Goal: Entertainment & Leisure: Browse casually

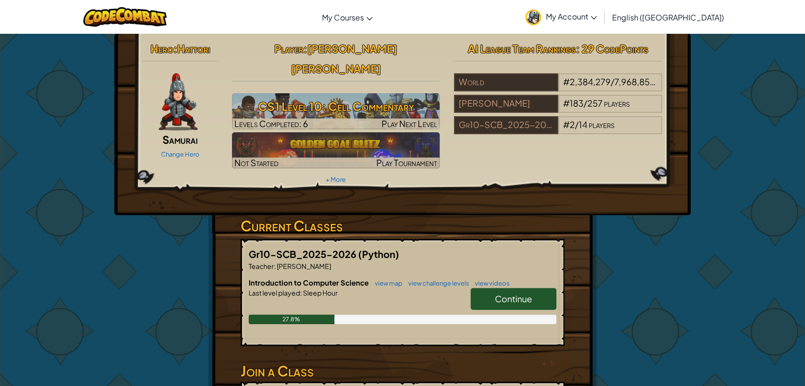
click at [509, 293] on span "Continue" at bounding box center [513, 298] width 37 height 11
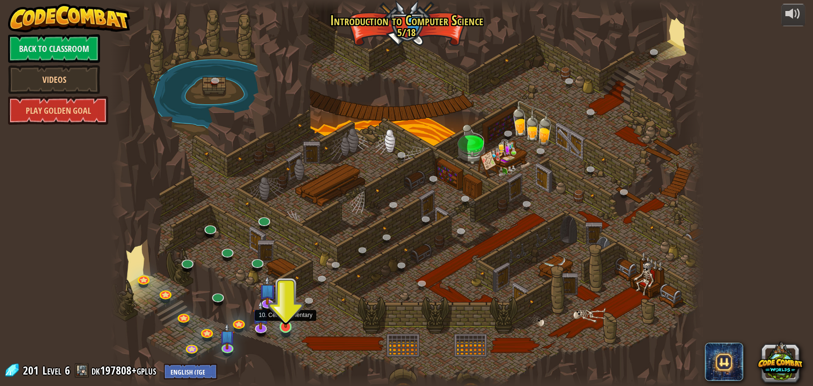
click at [284, 325] on img at bounding box center [285, 310] width 15 height 35
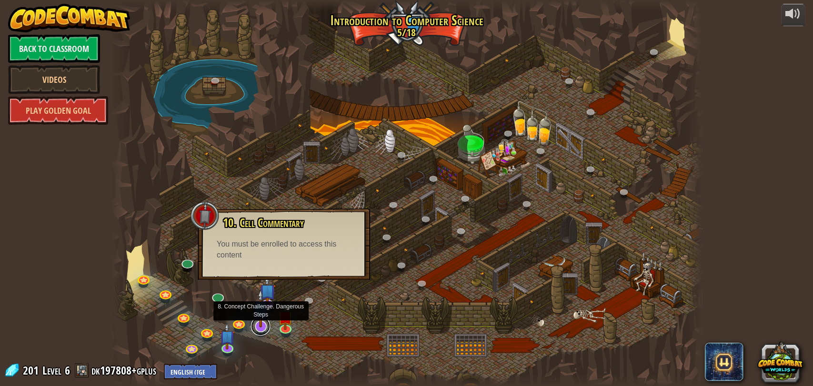
click at [259, 330] on link at bounding box center [260, 326] width 19 height 19
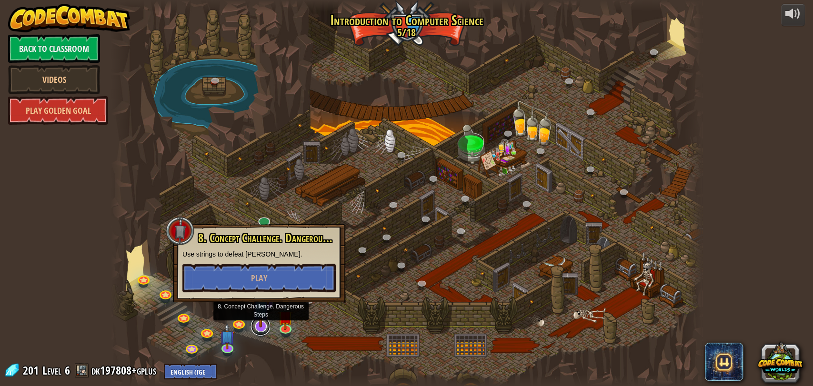
click at [258, 330] on link at bounding box center [260, 326] width 19 height 19
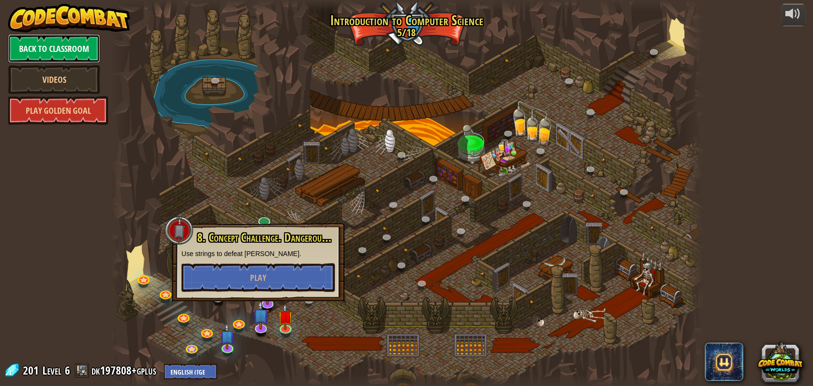
click at [37, 51] on link "Back to Classroom" at bounding box center [54, 48] width 92 height 29
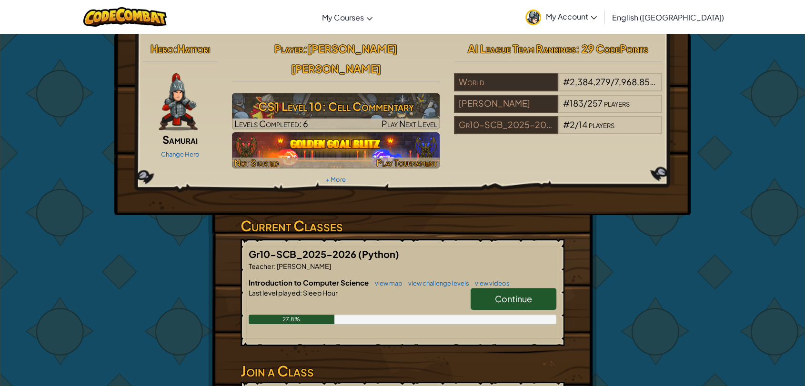
click at [369, 132] on img at bounding box center [336, 150] width 208 height 36
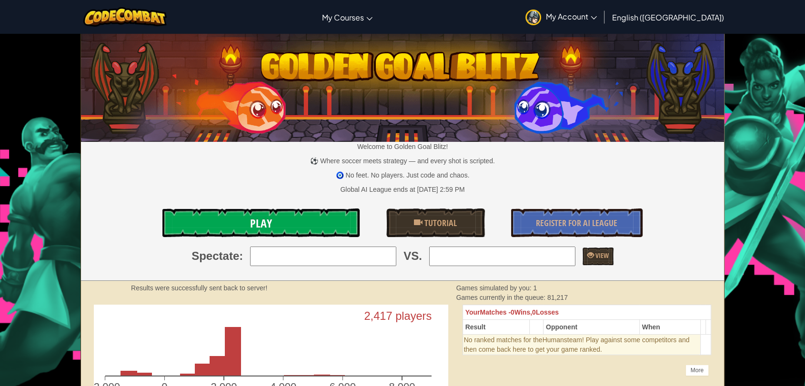
click at [280, 220] on link "Play" at bounding box center [260, 223] width 197 height 29
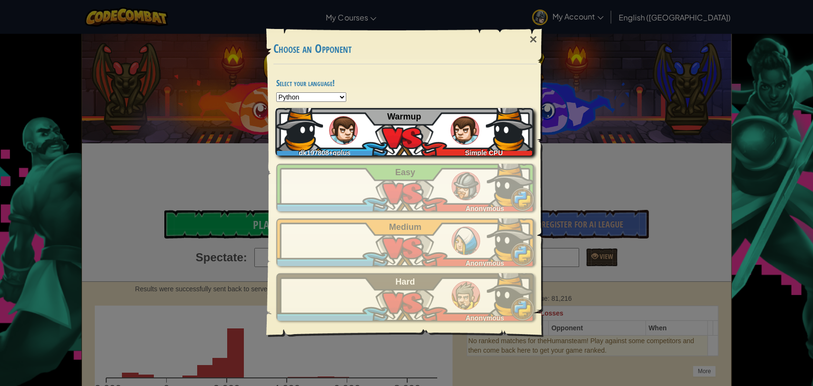
click at [320, 129] on img at bounding box center [299, 127] width 48 height 48
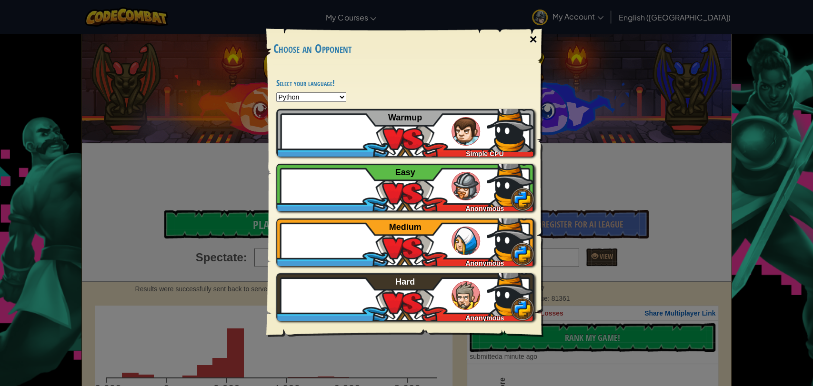
click at [537, 46] on div "×" at bounding box center [533, 40] width 22 height 28
